Goal: Navigation & Orientation: Find specific page/section

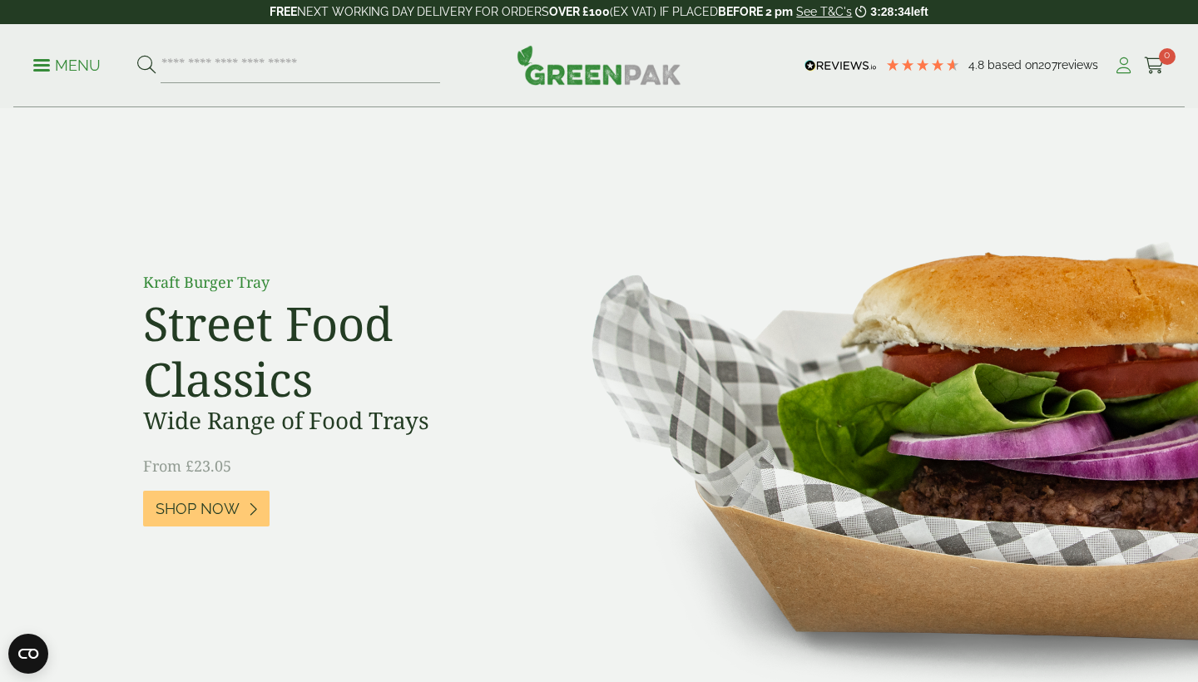
click at [1121, 63] on icon at bounding box center [1123, 65] width 21 height 17
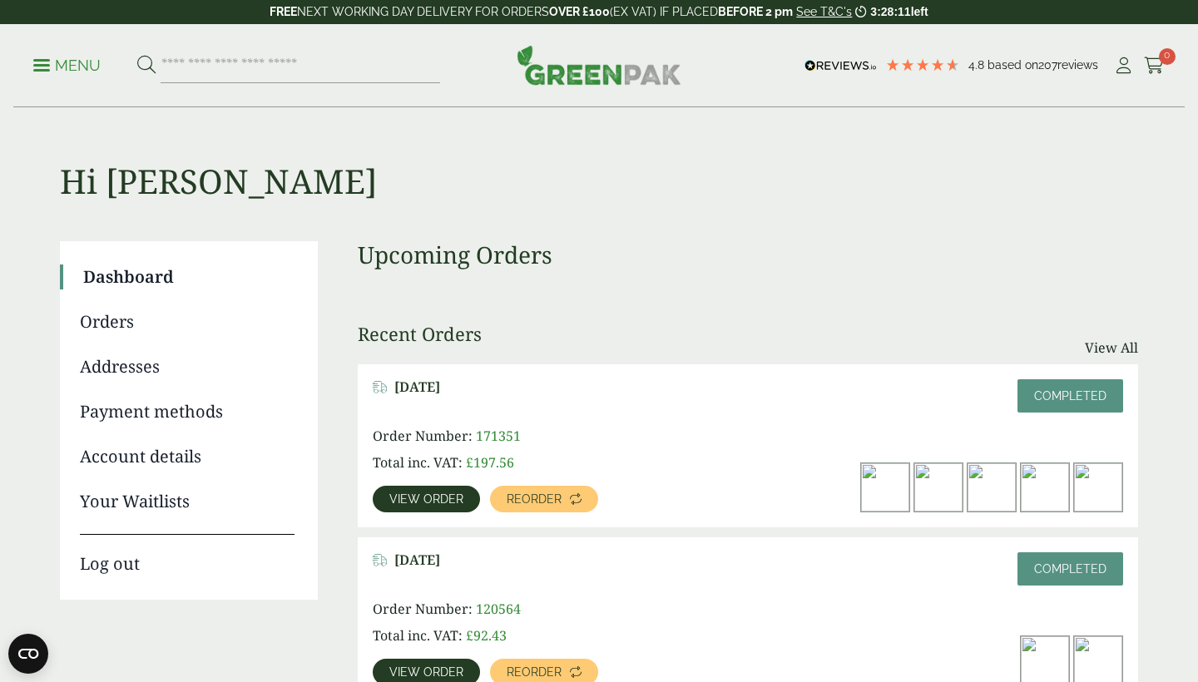
click at [39, 62] on p "Menu" at bounding box center [66, 66] width 67 height 20
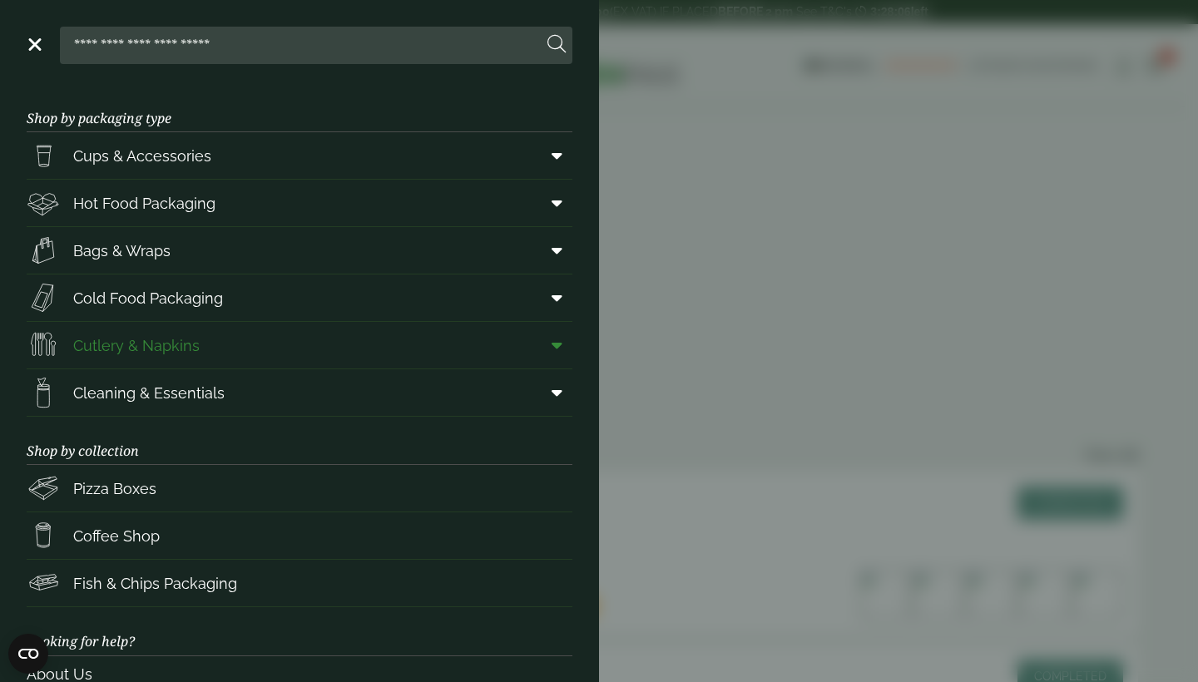
click at [163, 348] on span "Cutlery & Napkins" at bounding box center [136, 345] width 126 height 22
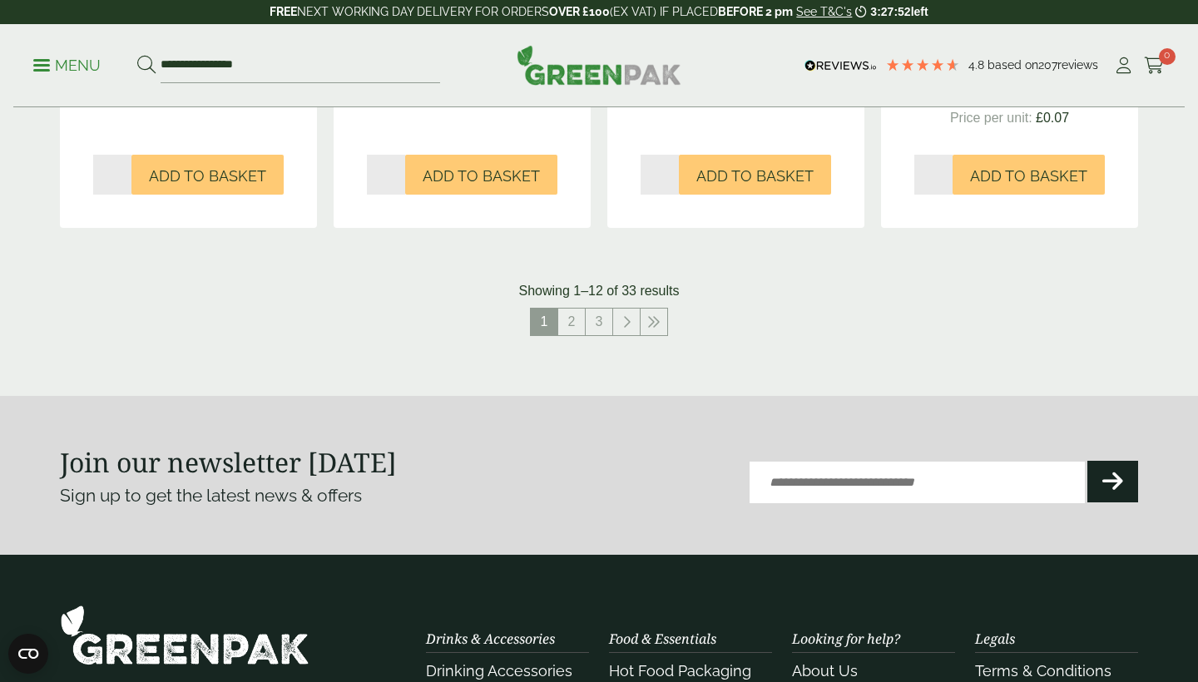
scroll to position [1871, 0]
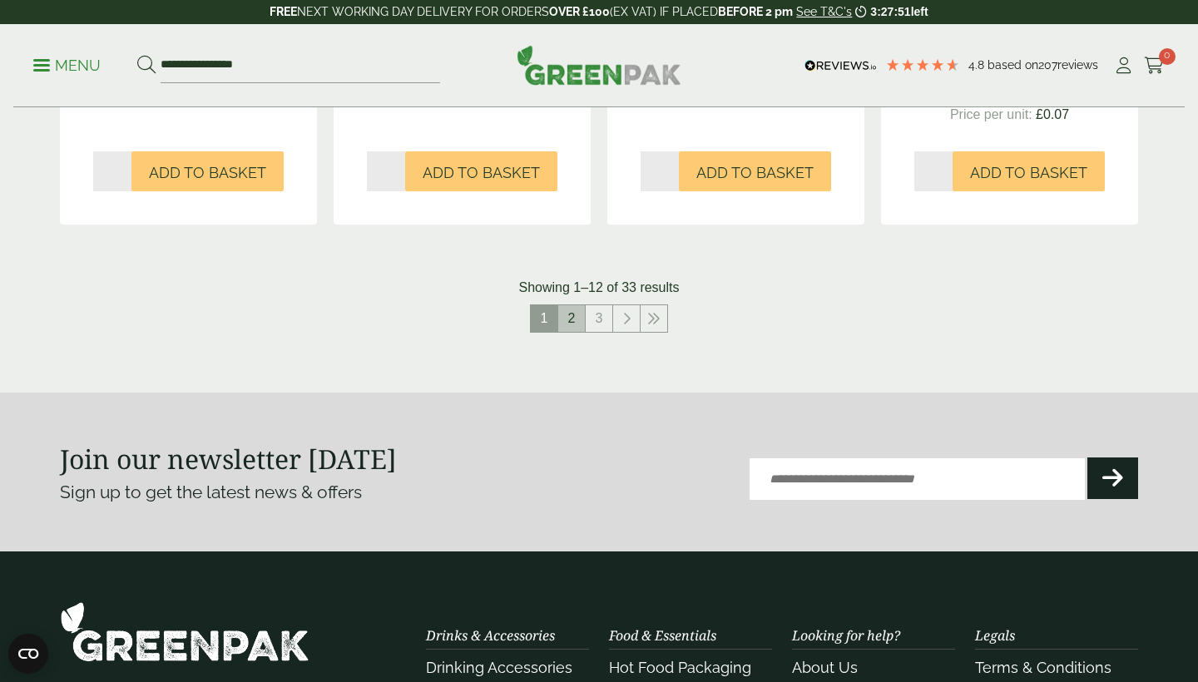
click at [575, 327] on link "2" at bounding box center [571, 318] width 27 height 27
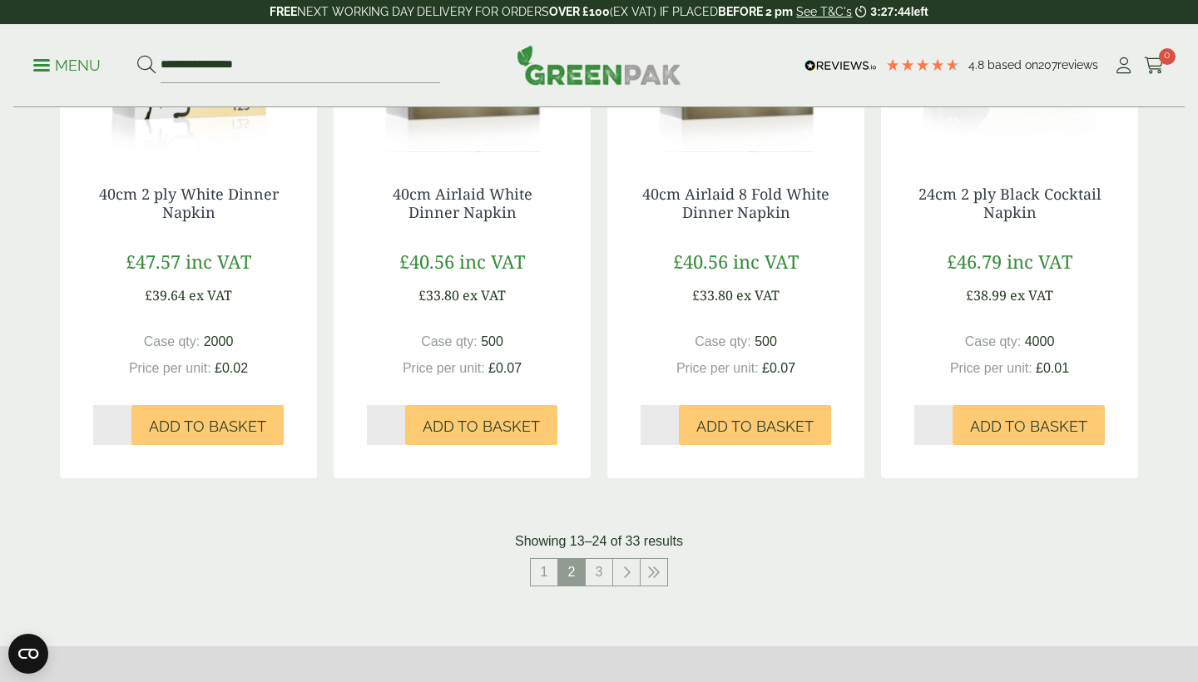
scroll to position [1770, 0]
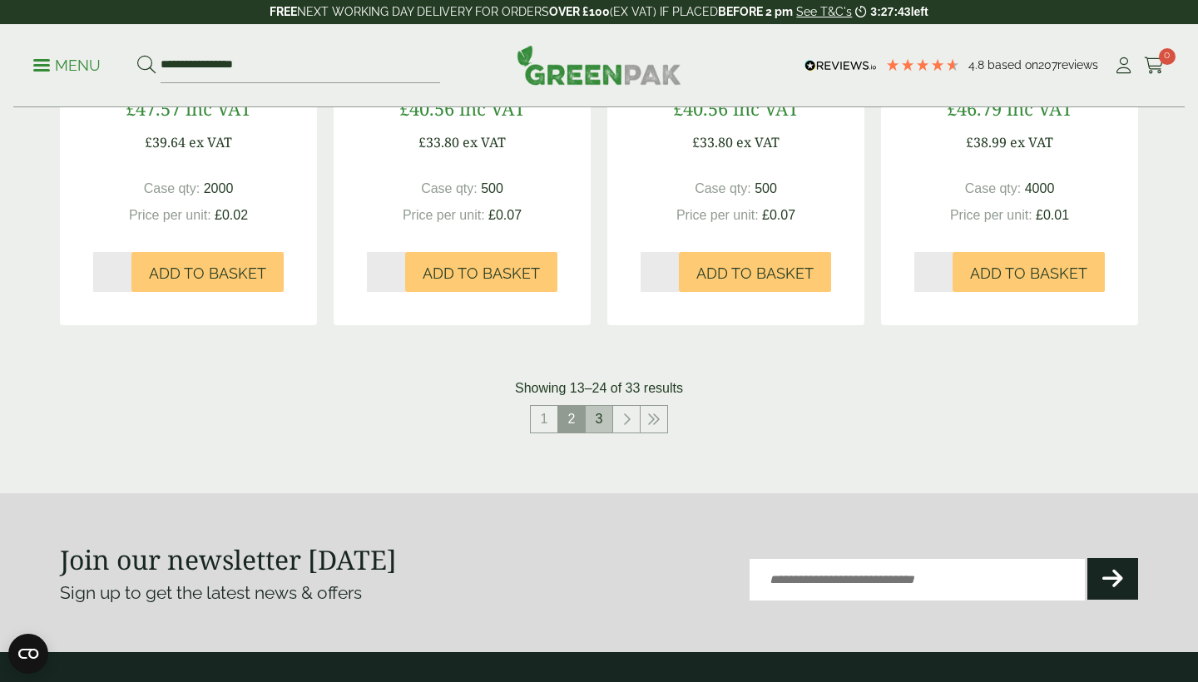
click at [601, 433] on link "3" at bounding box center [599, 419] width 27 height 27
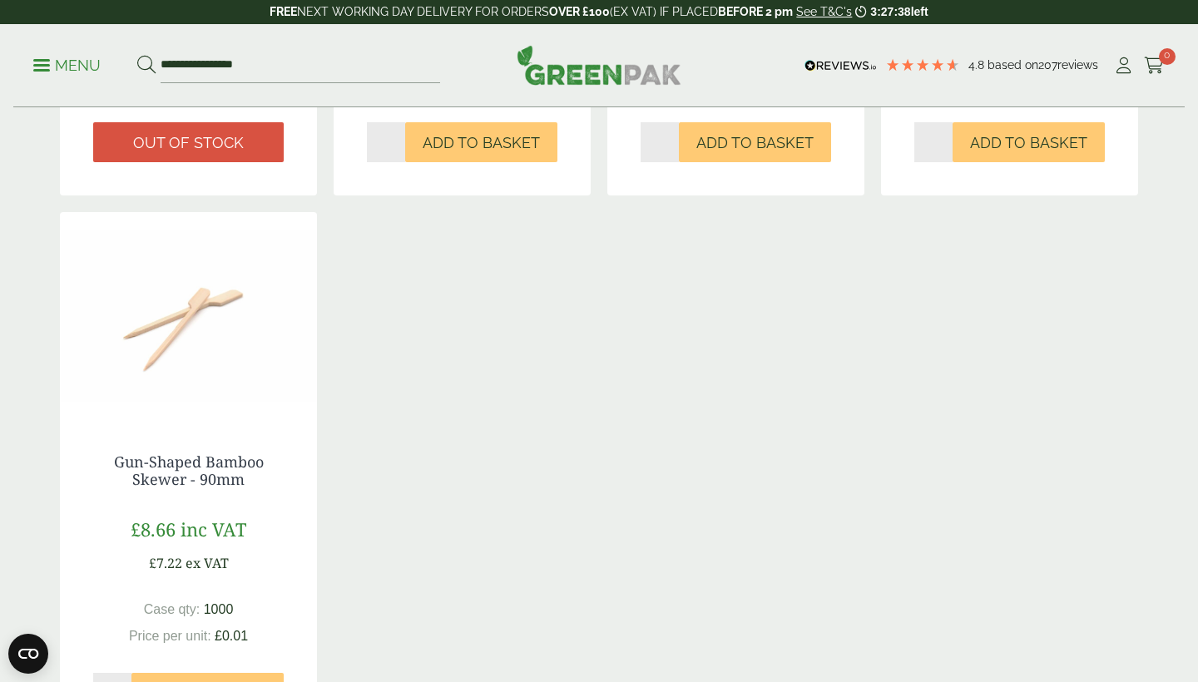
scroll to position [1586, 0]
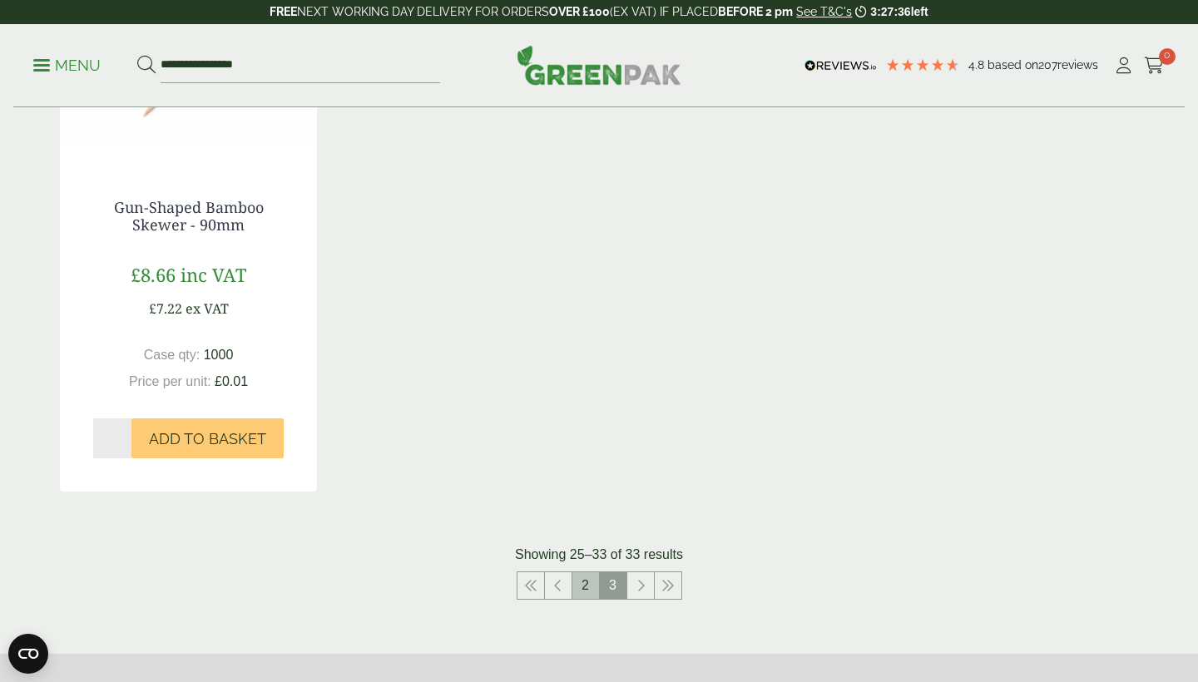
click at [586, 599] on link "2" at bounding box center [585, 585] width 27 height 27
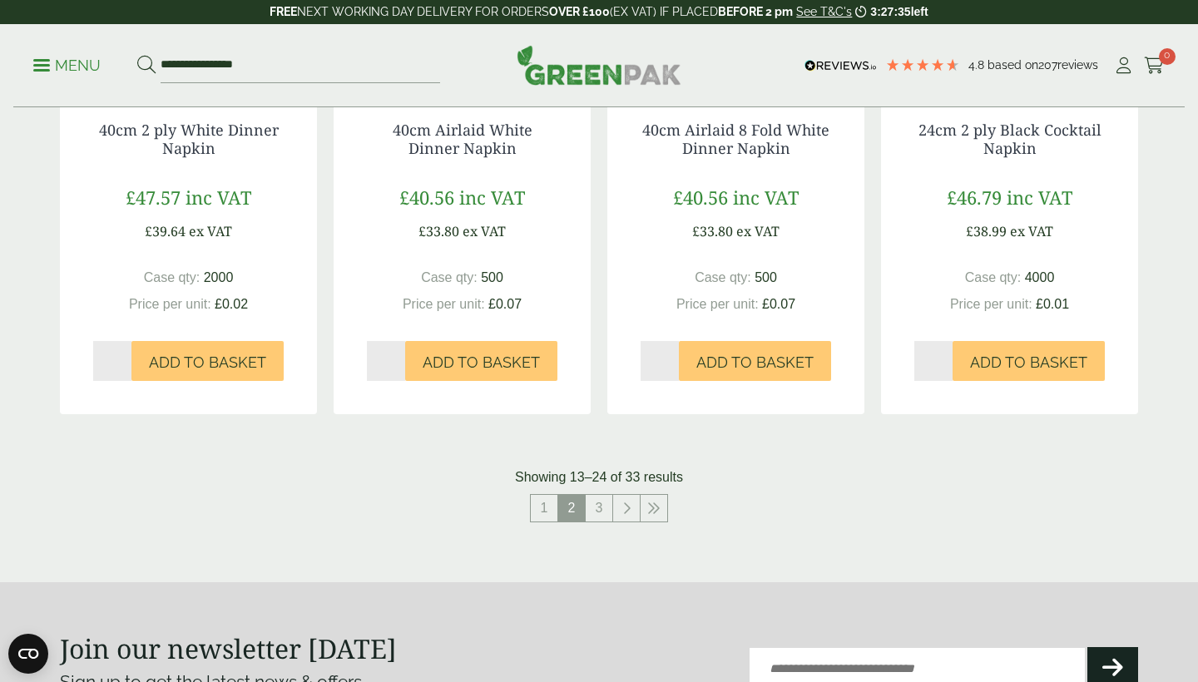
scroll to position [1703, 0]
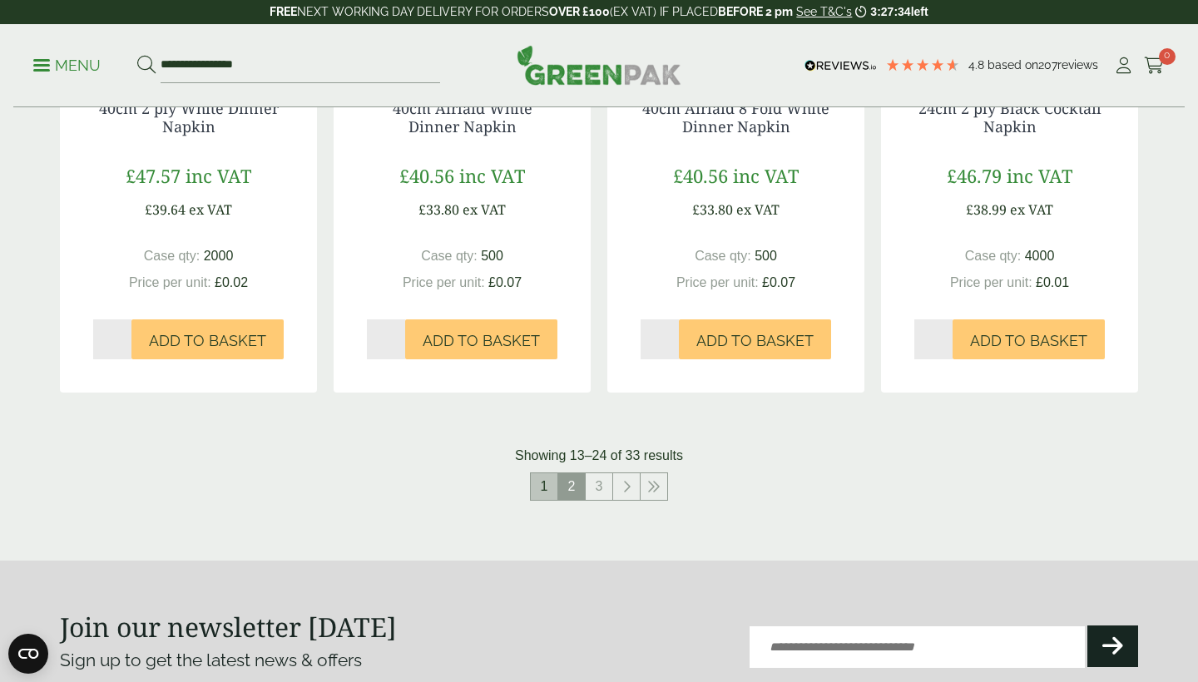
click at [543, 500] on link "1" at bounding box center [544, 486] width 27 height 27
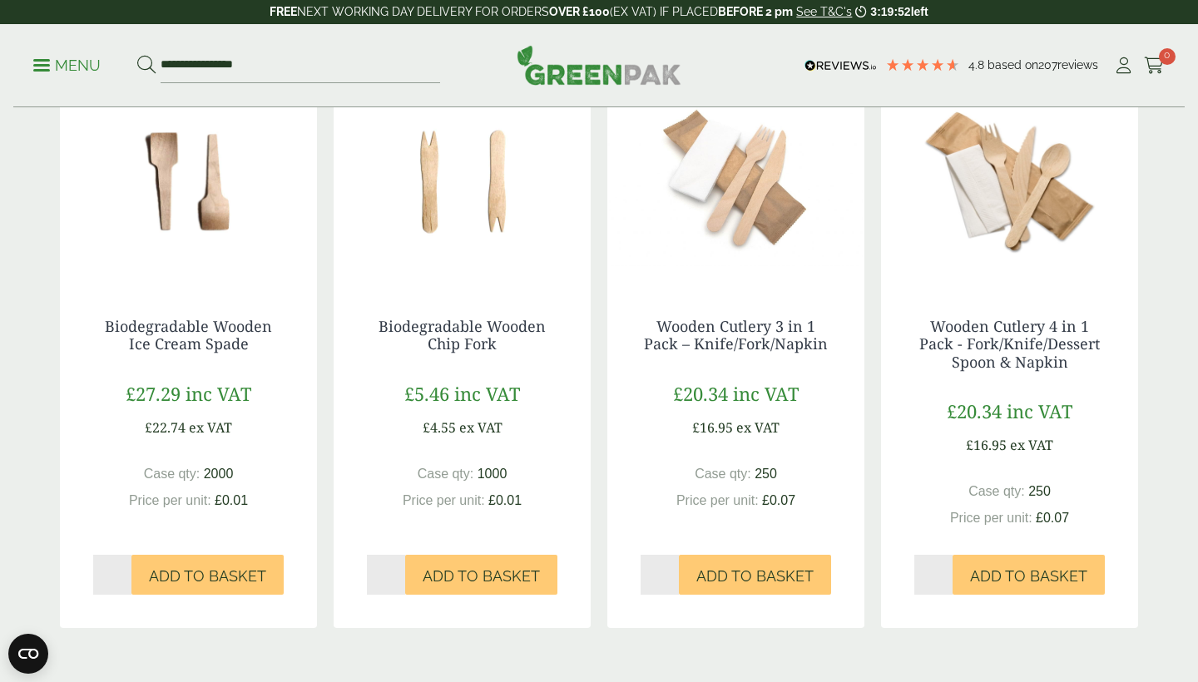
scroll to position [1874, 0]
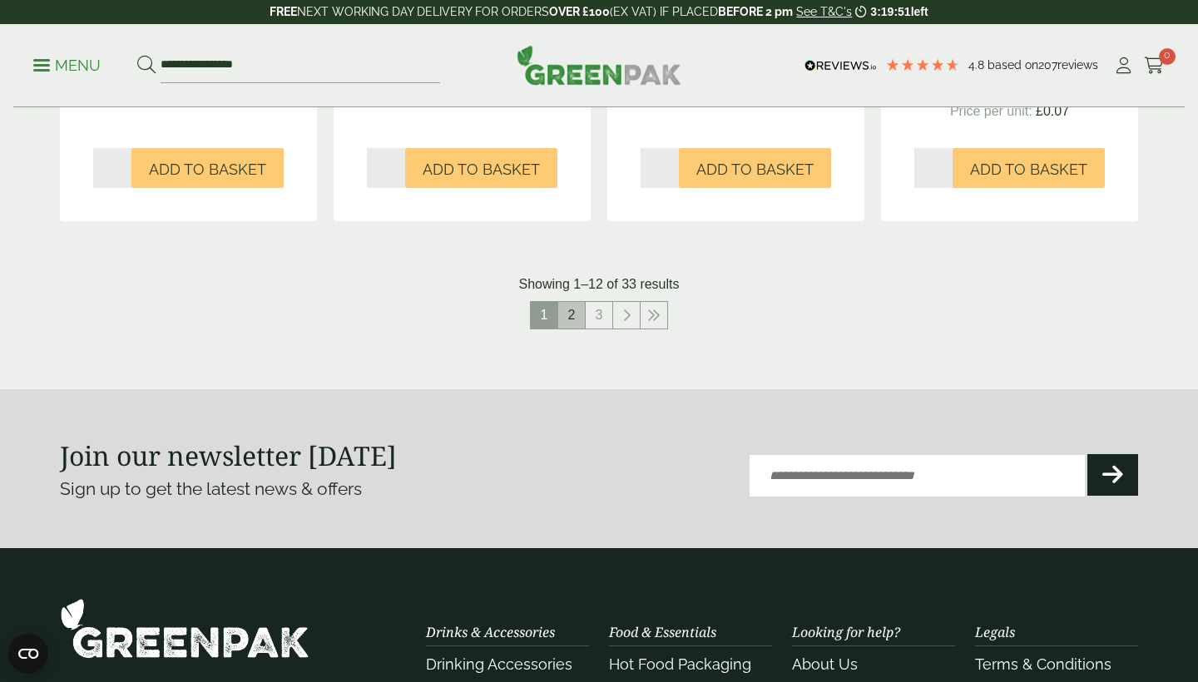
click at [562, 329] on link "2" at bounding box center [571, 315] width 27 height 27
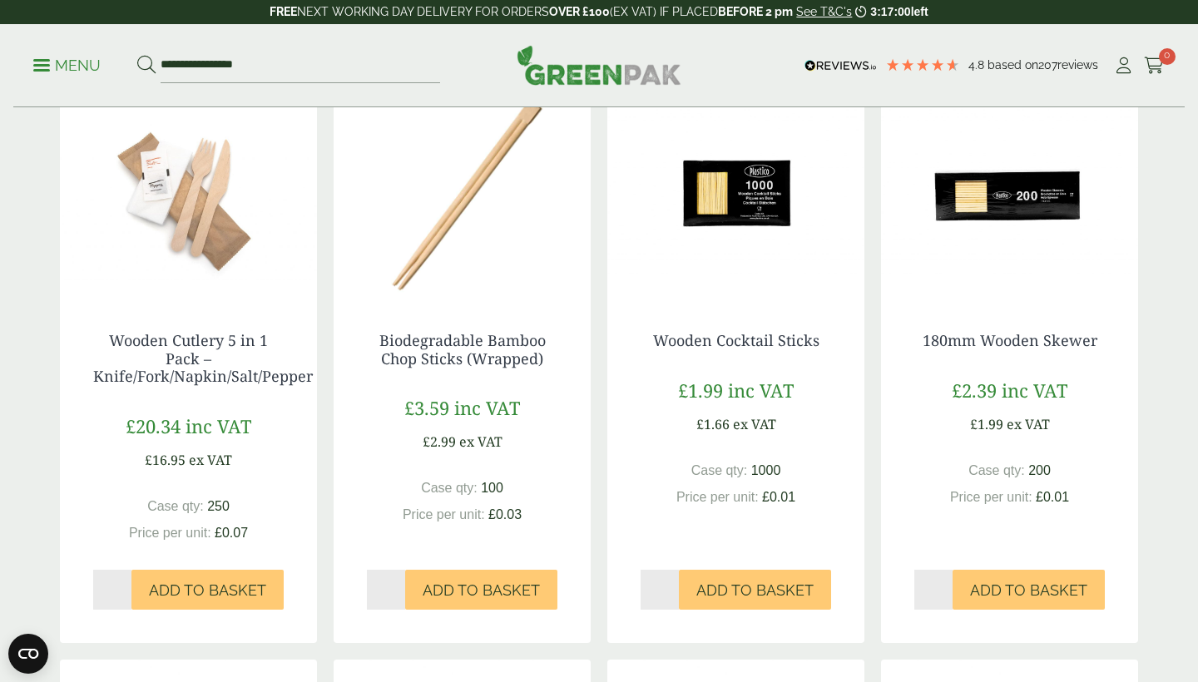
scroll to position [324, 0]
